Goal: Check status

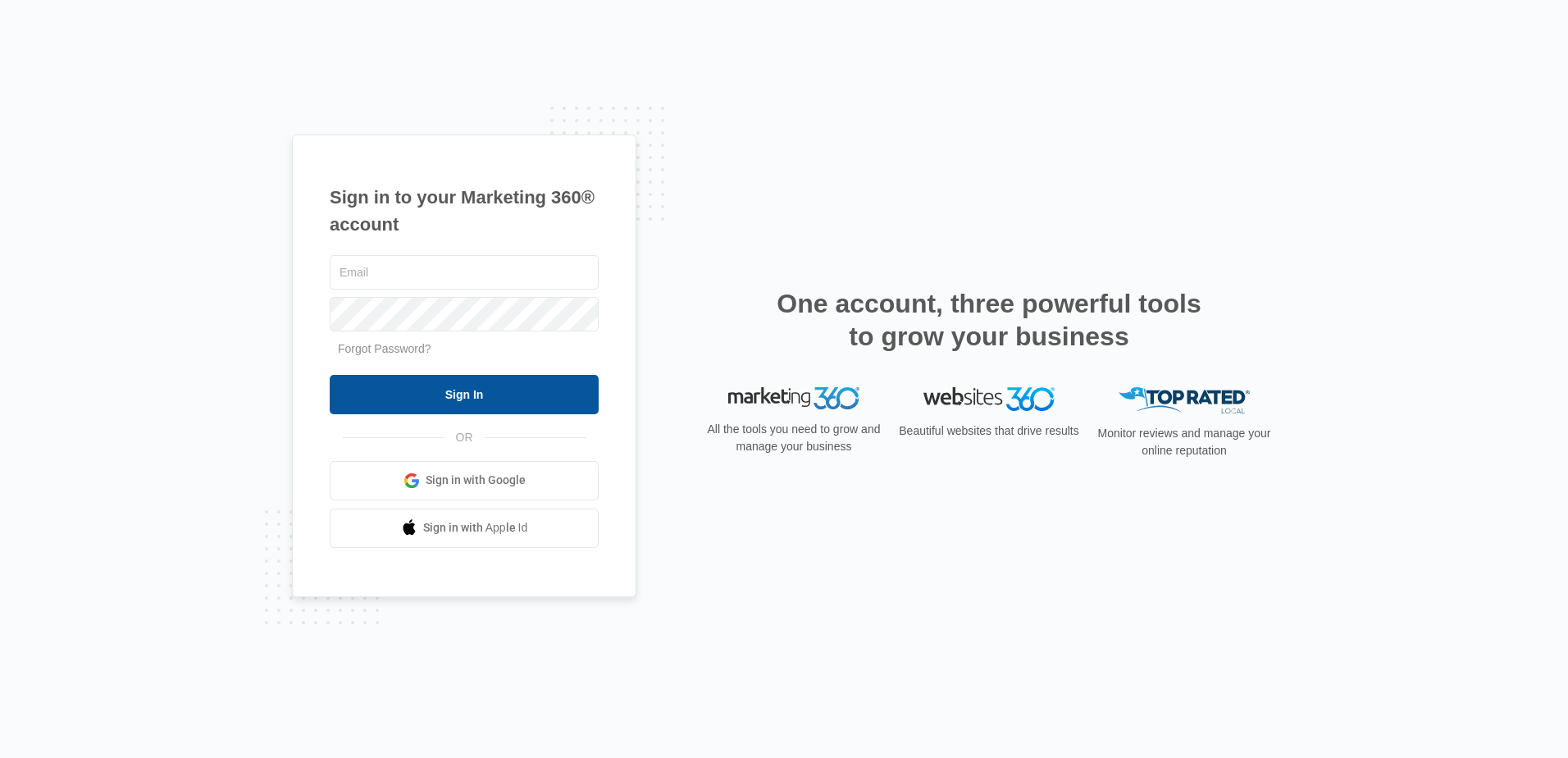
type input "[EMAIL_ADDRESS][DOMAIN_NAME]"
click at [438, 392] on input "Sign In" at bounding box center [464, 394] width 269 height 39
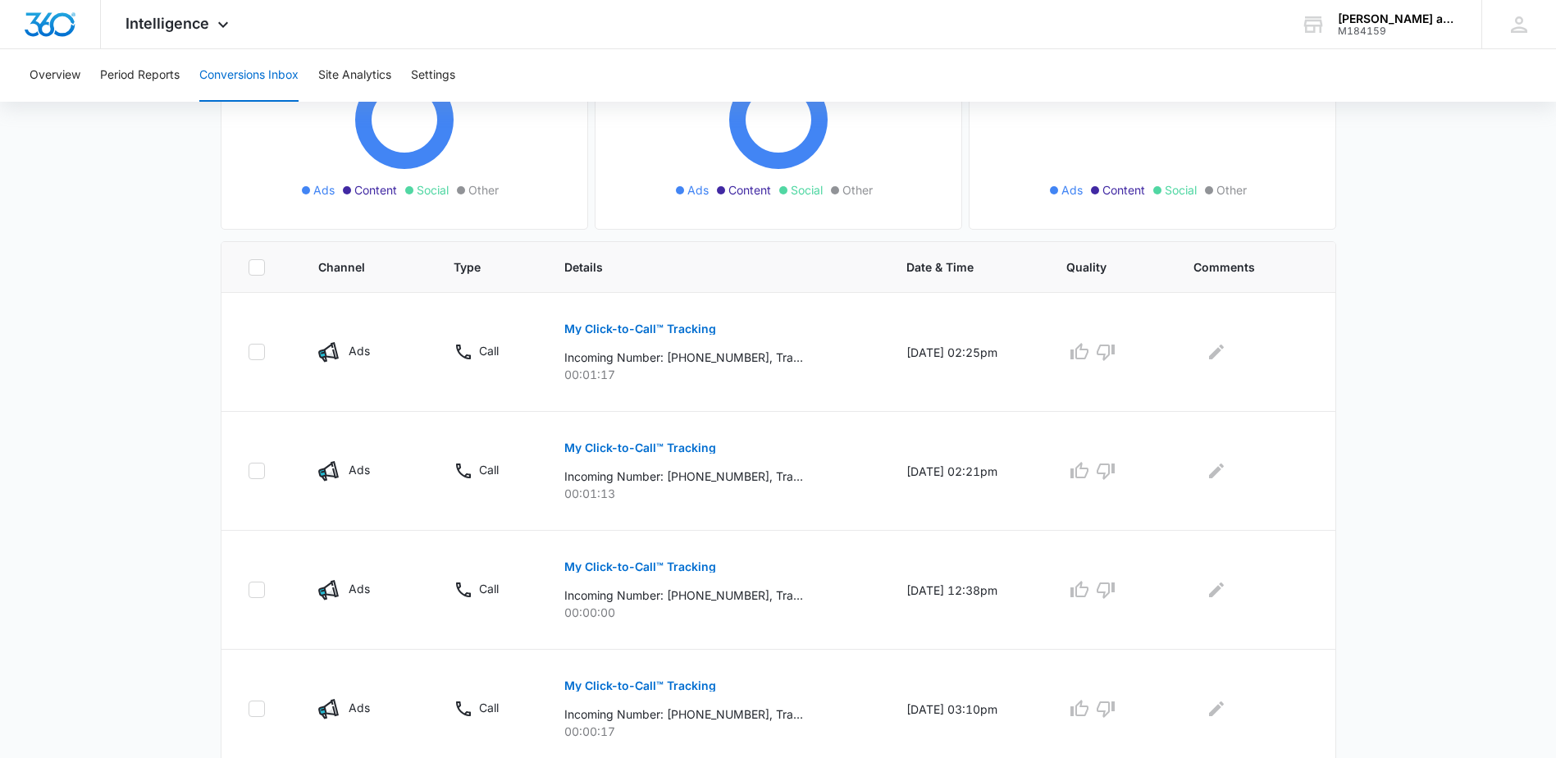
scroll to position [246, 0]
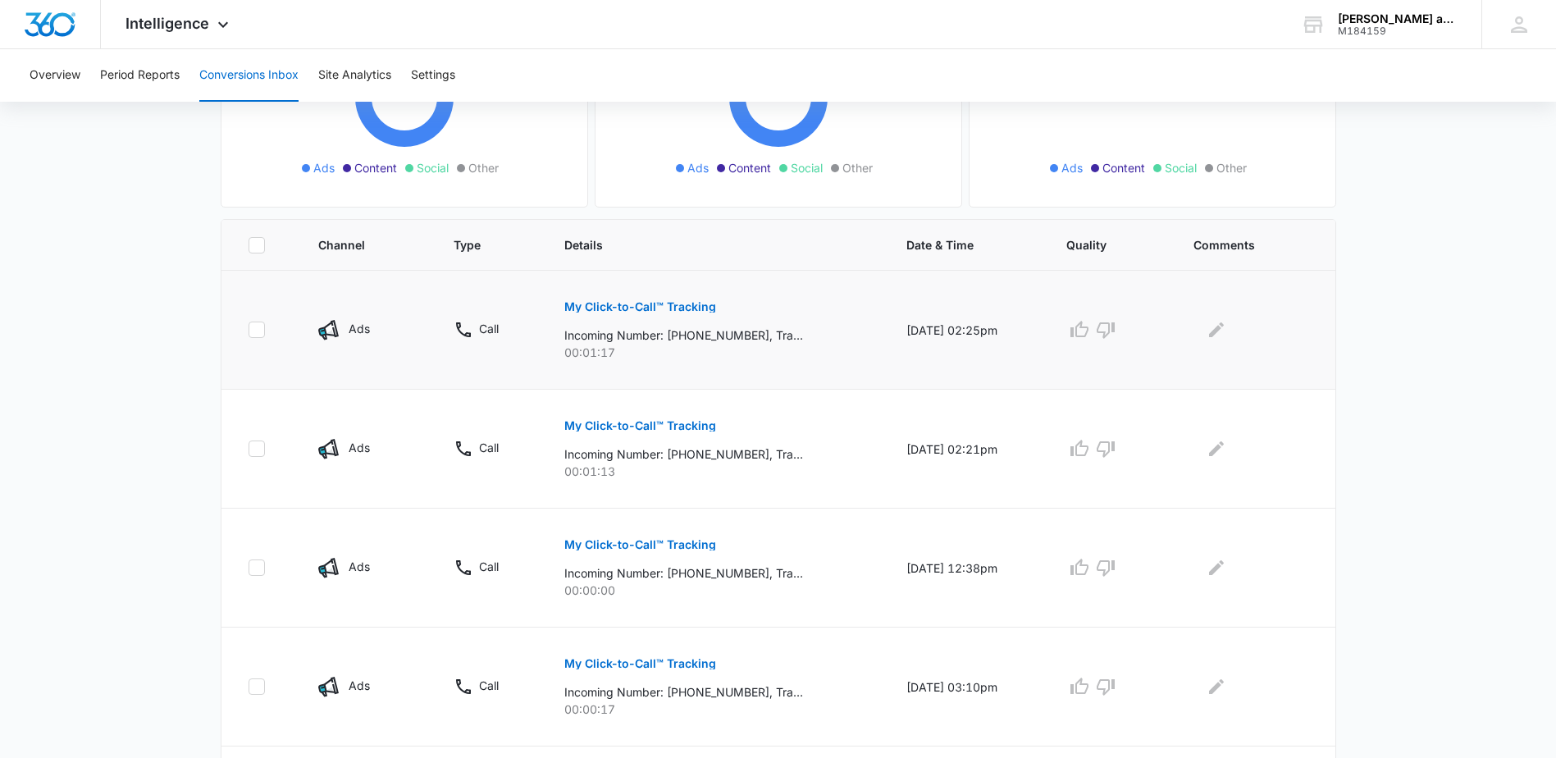
click at [645, 304] on p "My Click-to-Call™ Tracking" at bounding box center [640, 306] width 152 height 11
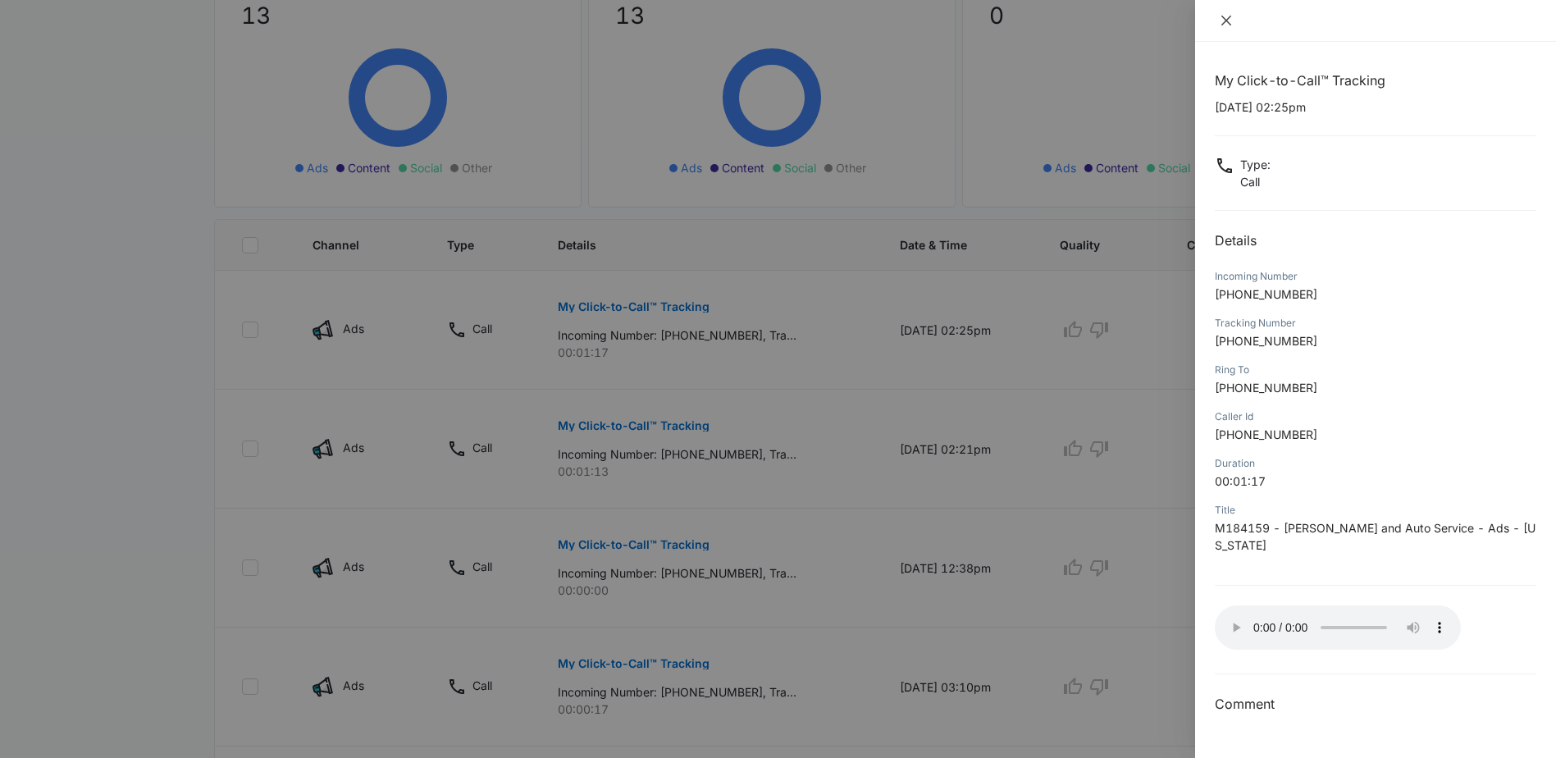
click at [1223, 22] on icon "close" at bounding box center [1226, 21] width 10 height 10
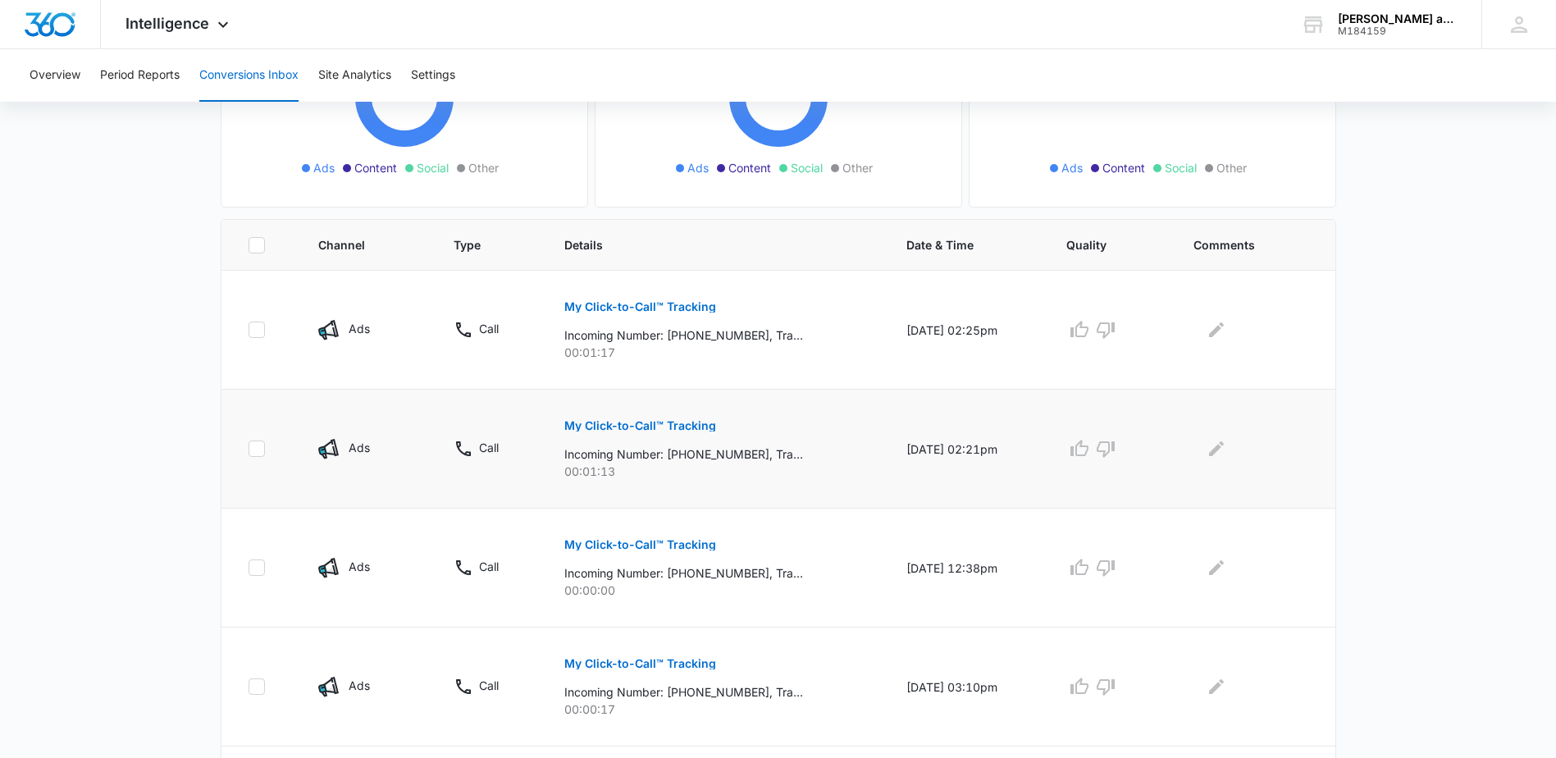
click at [646, 421] on p "My Click-to-Call™ Tracking" at bounding box center [640, 425] width 152 height 11
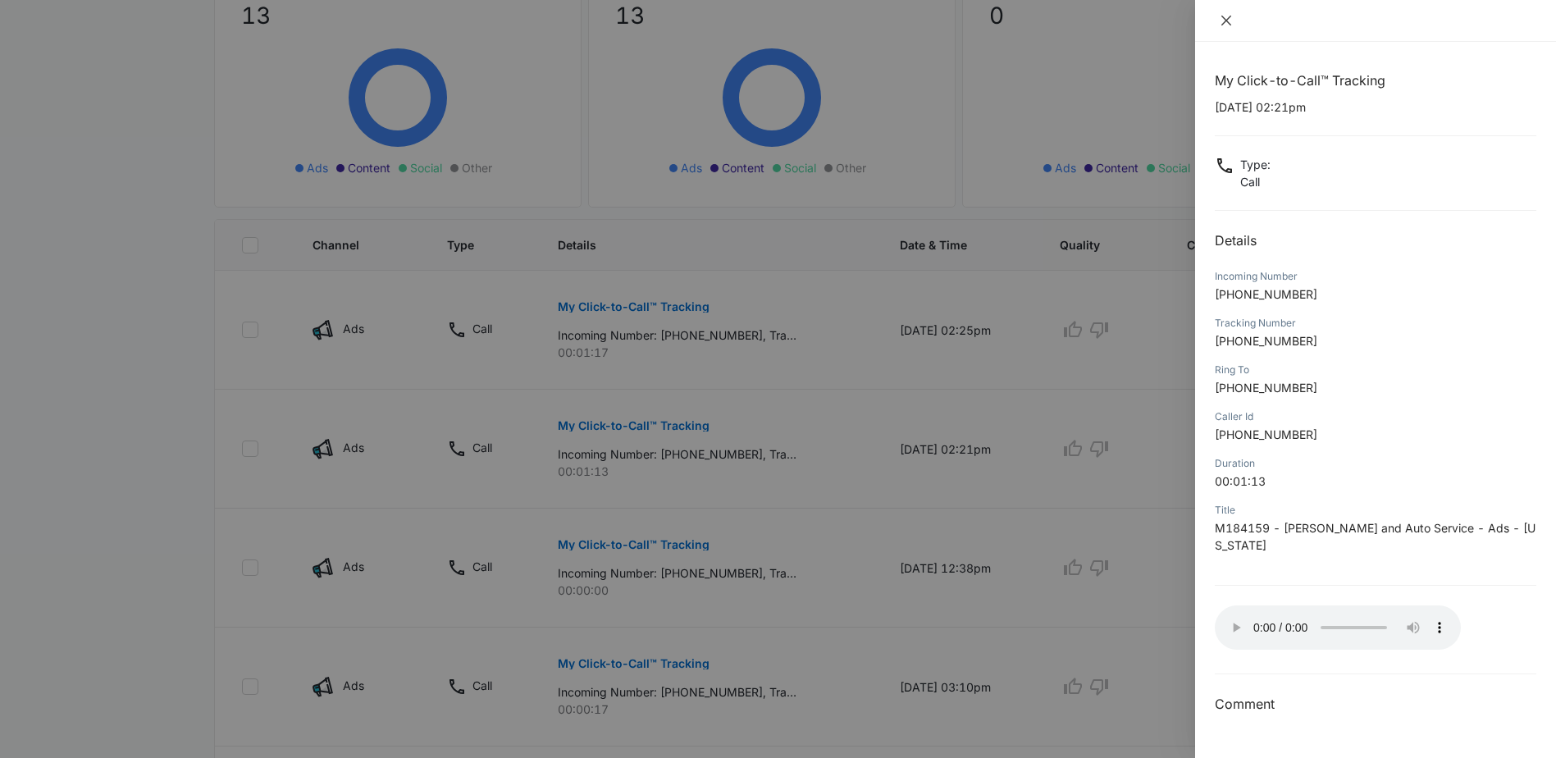
click at [1221, 16] on icon "close" at bounding box center [1226, 21] width 10 height 10
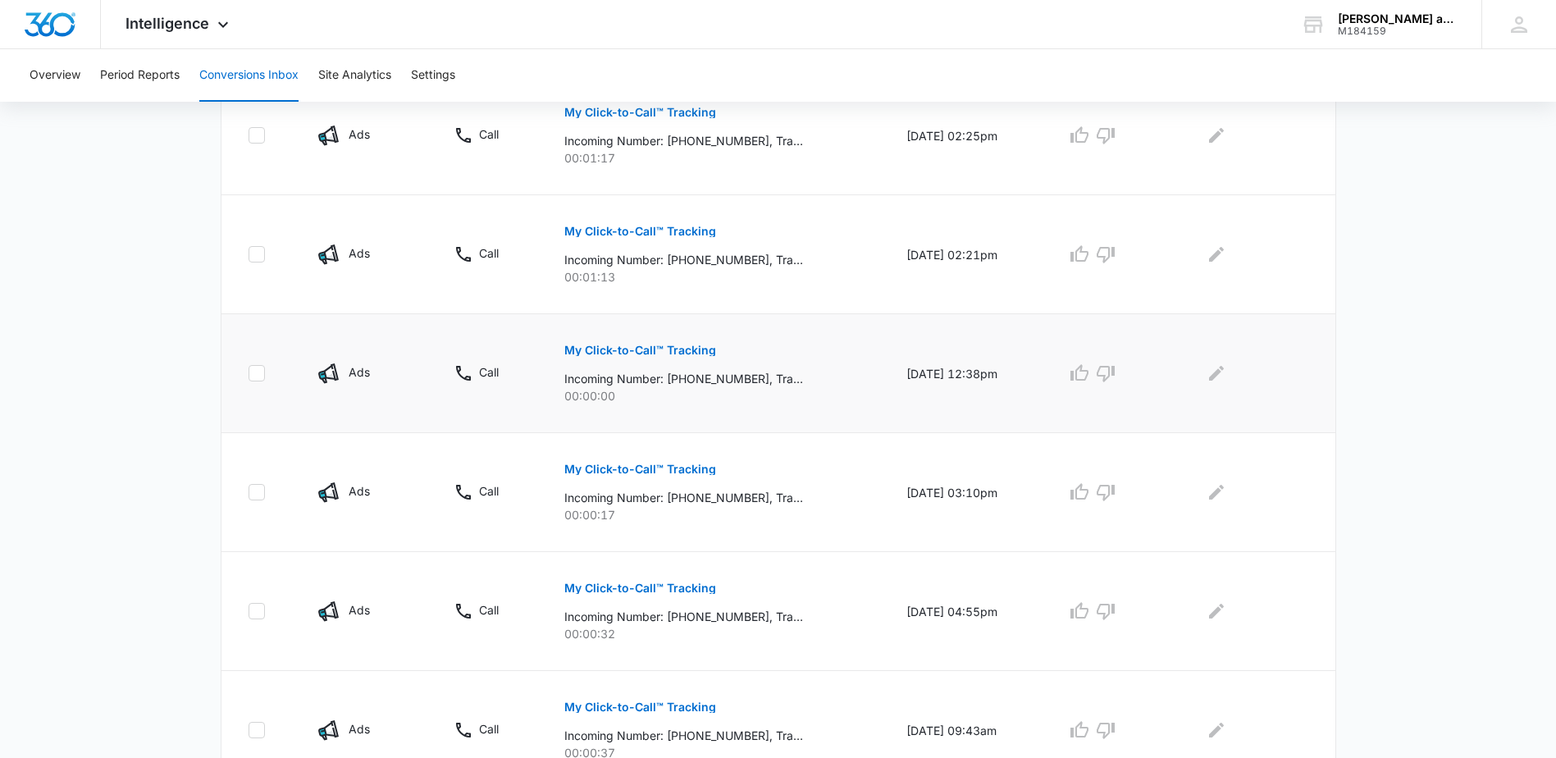
scroll to position [492, 0]
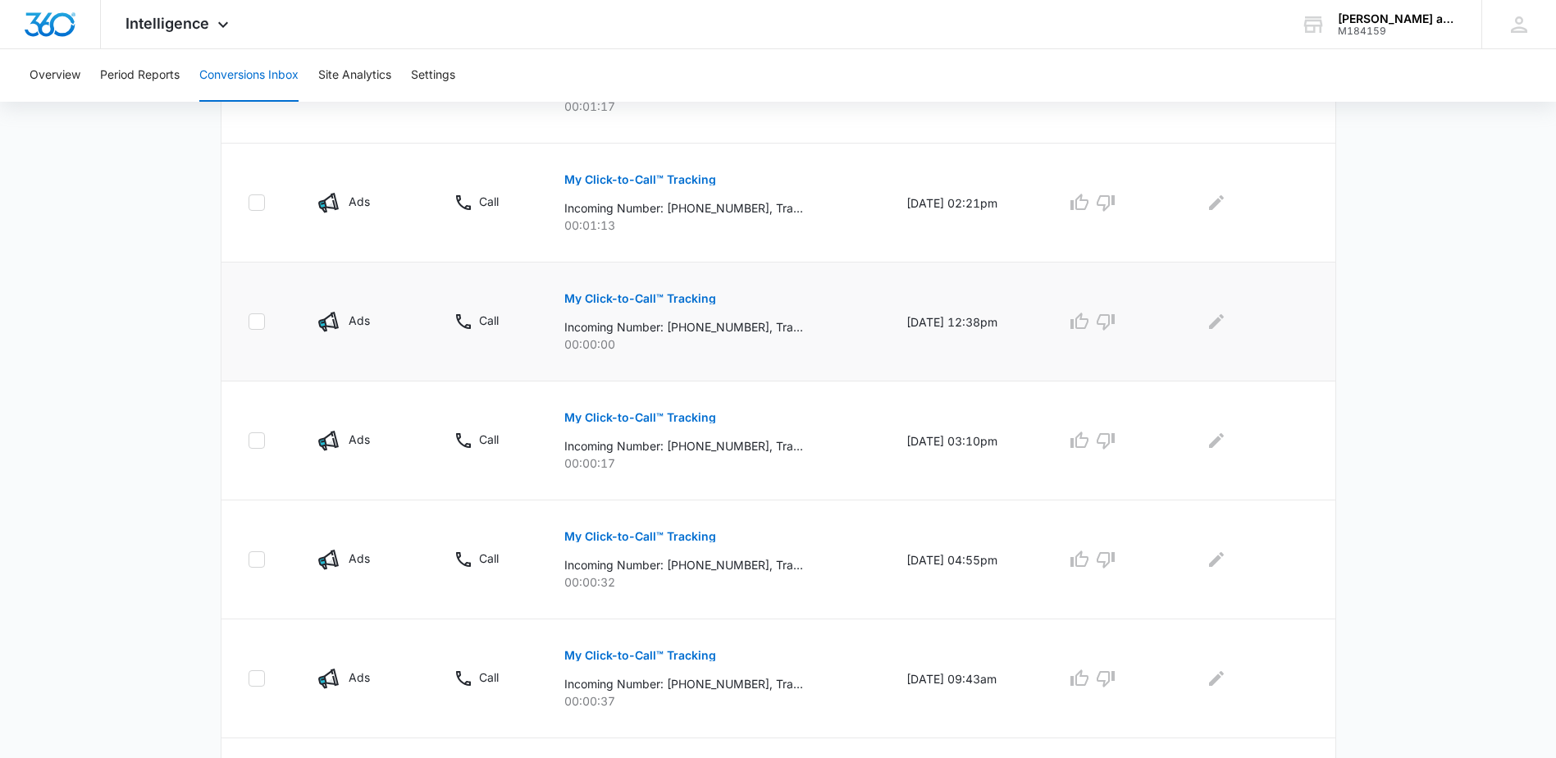
click at [638, 298] on p "My Click-to-Call™ Tracking" at bounding box center [640, 298] width 152 height 11
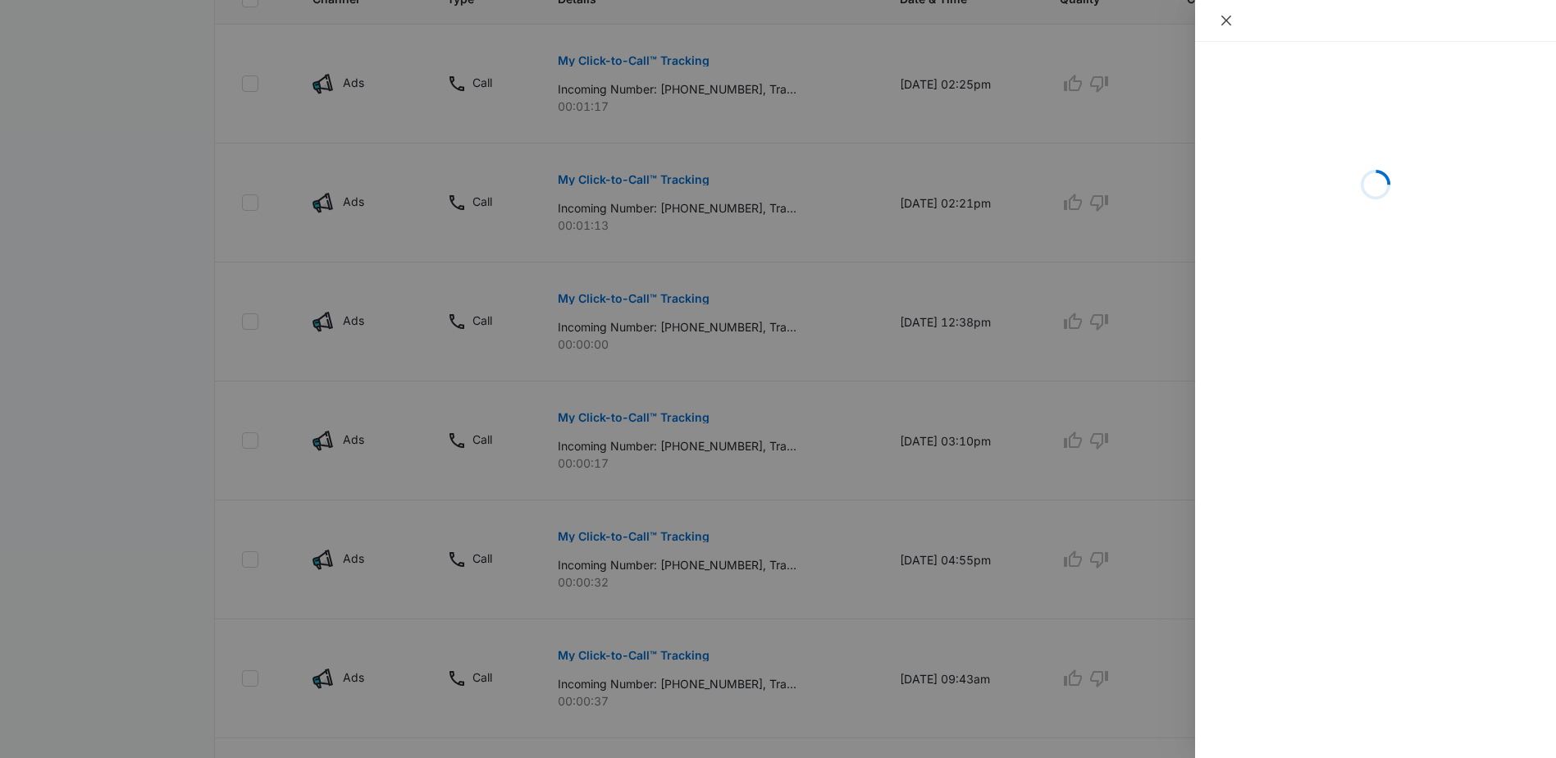
click at [1222, 16] on icon "close" at bounding box center [1226, 21] width 10 height 10
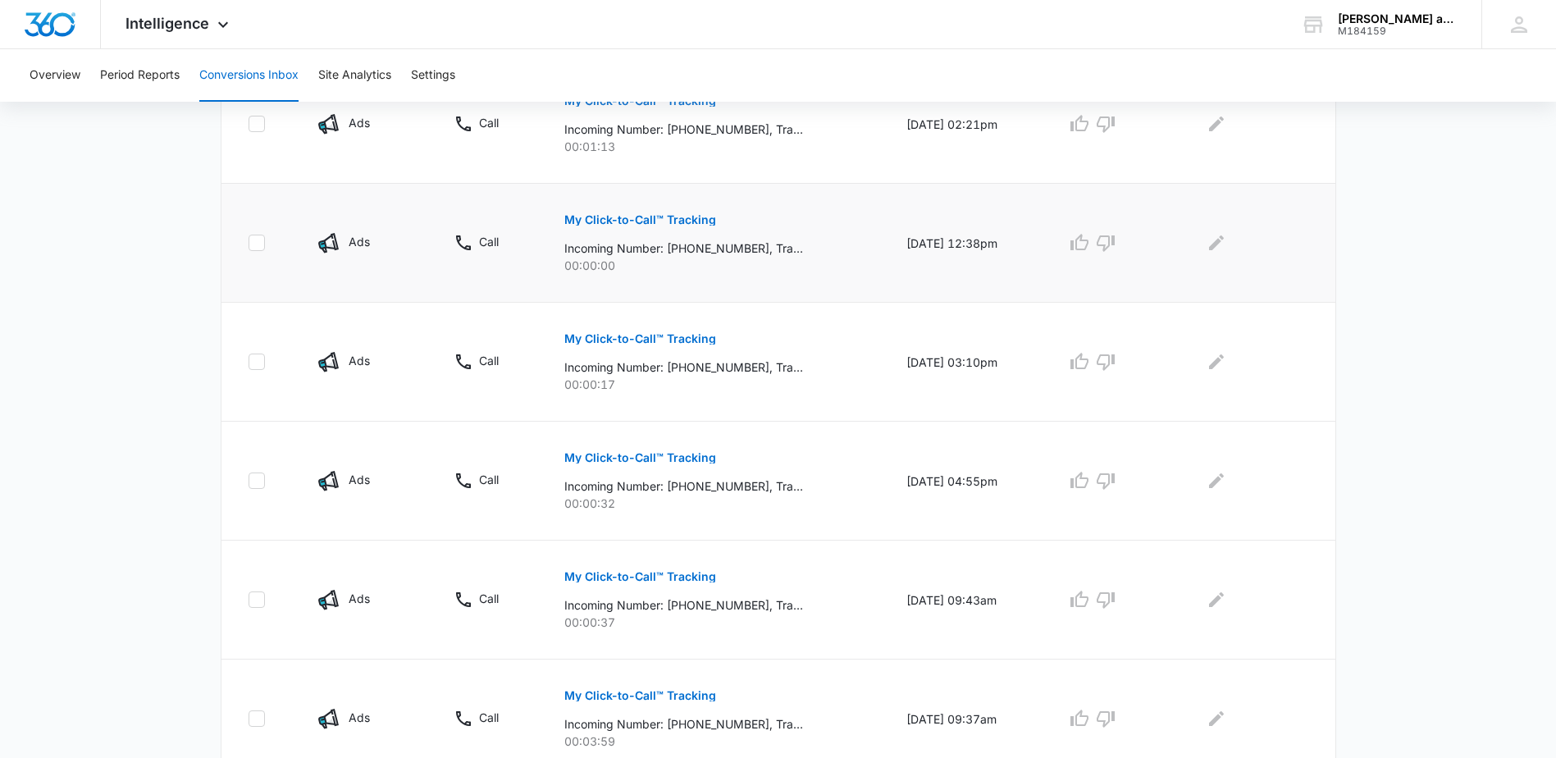
scroll to position [574, 0]
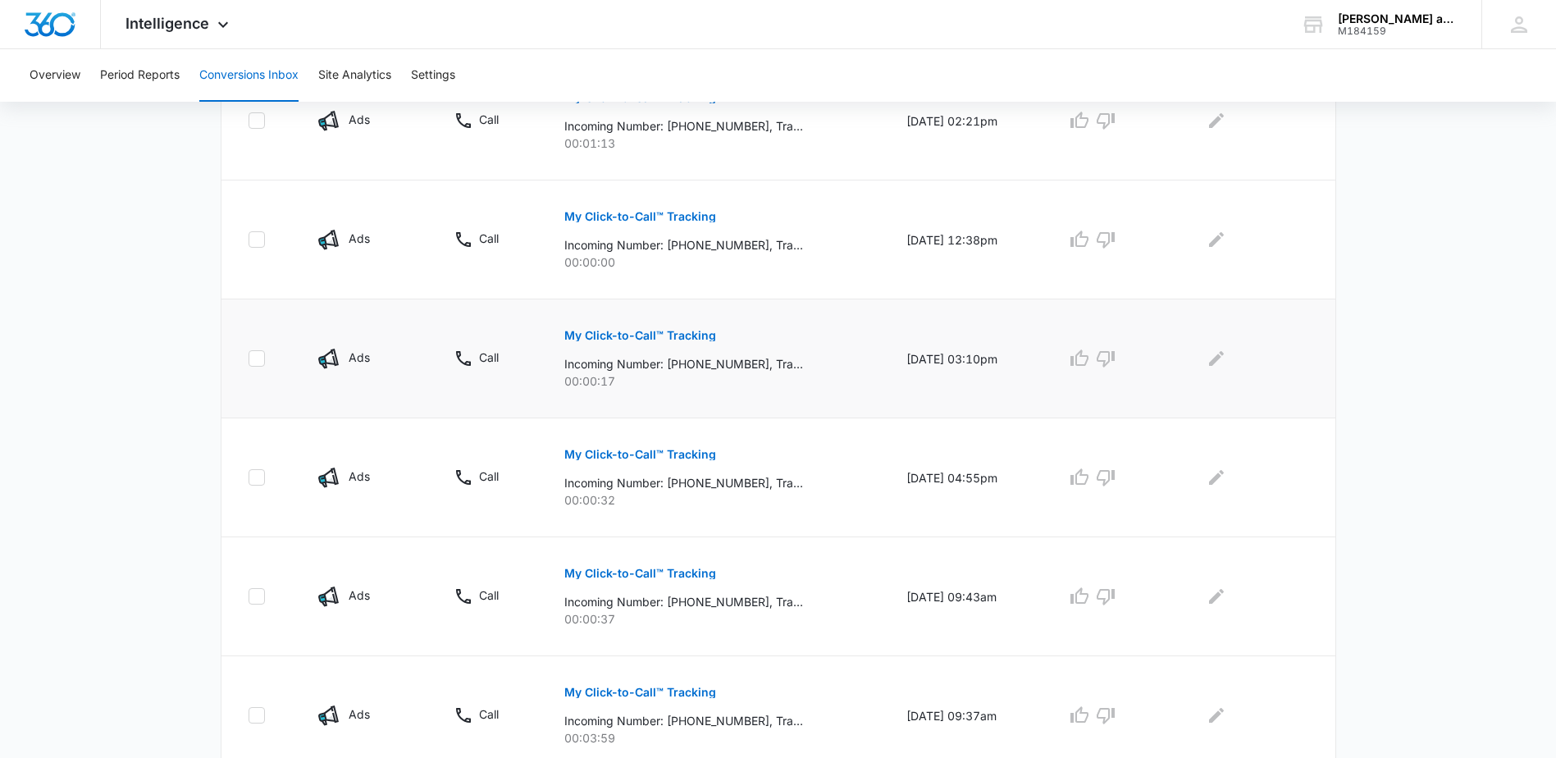
click at [648, 337] on p "My Click-to-Call™ Tracking" at bounding box center [640, 335] width 152 height 11
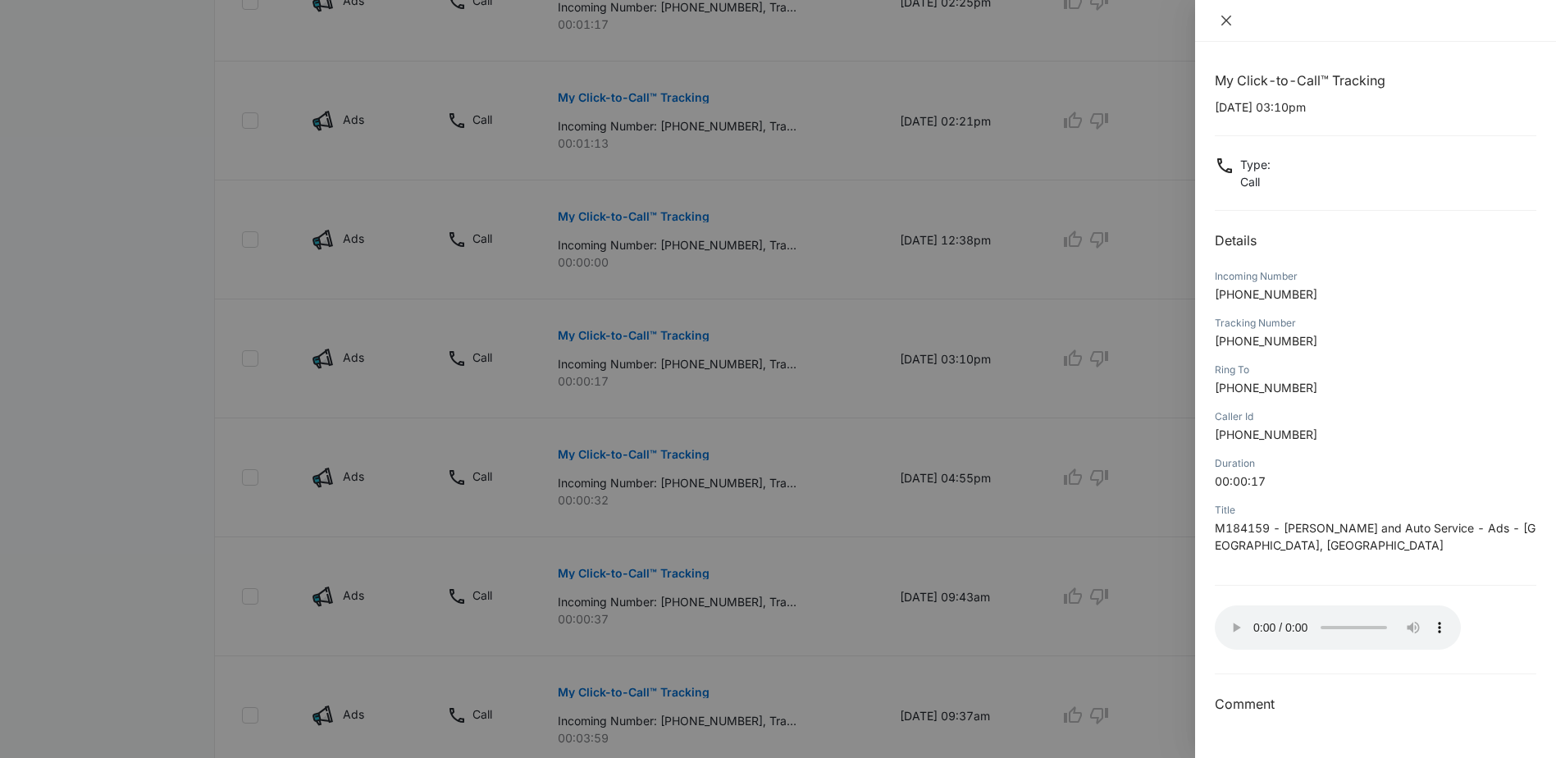
click at [1225, 23] on icon "close" at bounding box center [1225, 20] width 13 height 13
